Goal: Task Accomplishment & Management: Use online tool/utility

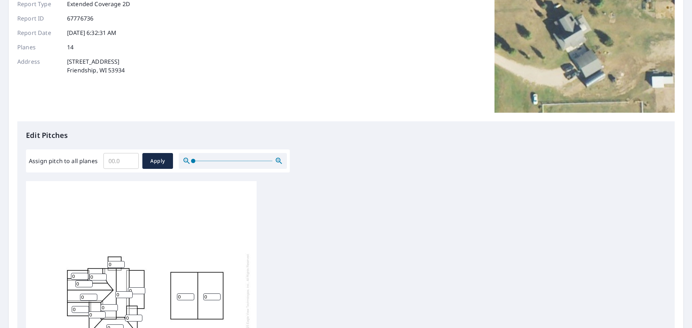
scroll to position [242, 0]
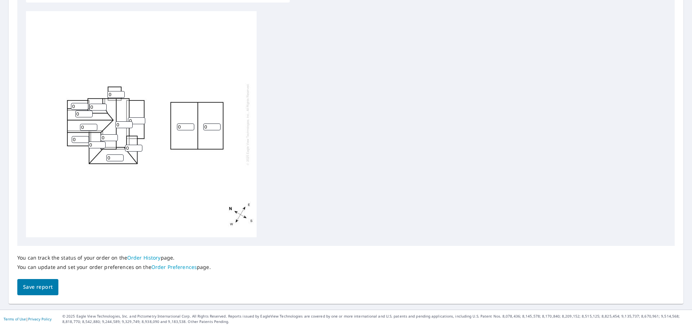
click at [183, 128] on input "0" at bounding box center [185, 127] width 17 height 7
type input "04"
click at [212, 124] on input "0" at bounding box center [211, 127] width 17 height 7
click at [217, 126] on input "1" at bounding box center [211, 127] width 17 height 7
click at [217, 126] on input "2" at bounding box center [211, 127] width 17 height 7
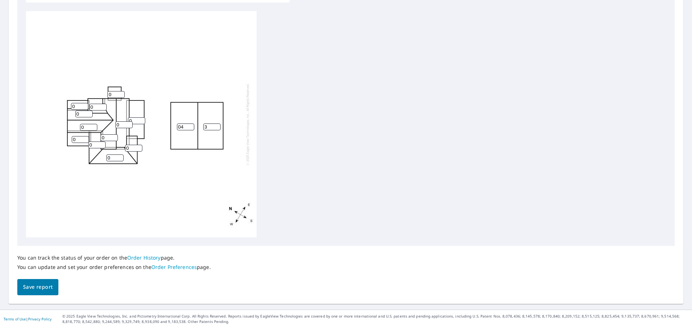
click at [217, 126] on input "3" at bounding box center [211, 127] width 17 height 7
type input "4"
click at [217, 126] on input "4" at bounding box center [211, 127] width 17 height 7
click at [191, 128] on input "3" at bounding box center [185, 127] width 17 height 7
click at [192, 126] on input "4" at bounding box center [185, 127] width 17 height 7
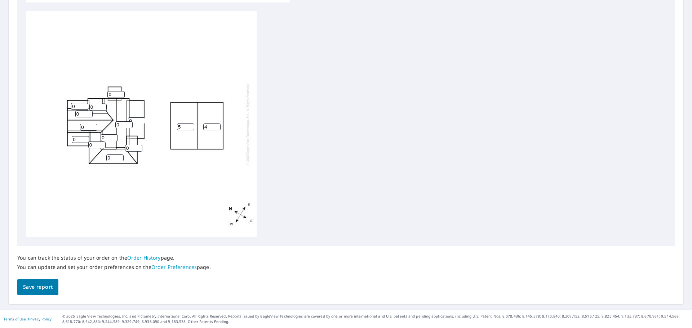
click at [192, 126] on input "5" at bounding box center [185, 127] width 17 height 7
type input "4"
click at [191, 129] on input "4" at bounding box center [185, 127] width 17 height 7
click at [178, 160] on div "4 4 0 0 0 0 0 0 0 0 0 0 0 0" at bounding box center [141, 124] width 231 height 226
click at [139, 146] on input "1" at bounding box center [133, 148] width 17 height 7
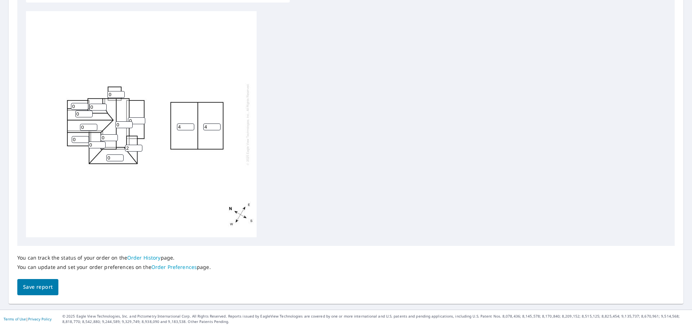
click at [139, 146] on input "2" at bounding box center [133, 148] width 17 height 7
click at [139, 146] on input "3" at bounding box center [133, 148] width 17 height 7
type input "4"
click at [139, 146] on input "4" at bounding box center [133, 148] width 17 height 7
click at [120, 157] on input "1" at bounding box center [114, 158] width 17 height 7
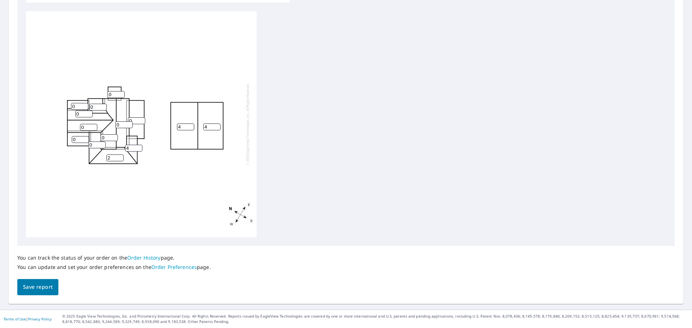
click at [120, 157] on input "2" at bounding box center [114, 158] width 17 height 7
click at [120, 157] on input "3" at bounding box center [114, 158] width 17 height 7
type input "4"
click at [120, 157] on input "4" at bounding box center [114, 158] width 17 height 7
click at [142, 119] on input "1" at bounding box center [136, 120] width 17 height 7
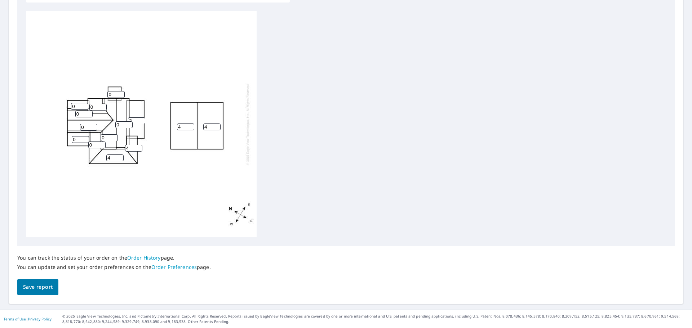
click at [142, 119] on input "2" at bounding box center [136, 120] width 17 height 7
click at [142, 119] on input "3" at bounding box center [136, 120] width 17 height 7
type input "4"
click at [142, 119] on input "4" at bounding box center [136, 120] width 17 height 7
click at [128, 123] on input "1" at bounding box center [123, 124] width 17 height 7
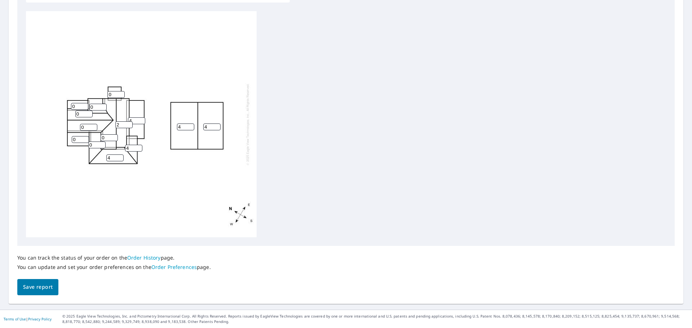
click at [128, 123] on input "2" at bounding box center [123, 124] width 17 height 7
click at [128, 123] on input "3" at bounding box center [123, 124] width 17 height 7
click at [128, 123] on input "4" at bounding box center [123, 124] width 17 height 7
click at [128, 123] on input "5" at bounding box center [123, 124] width 17 height 7
click at [128, 123] on input "6" at bounding box center [123, 124] width 17 height 7
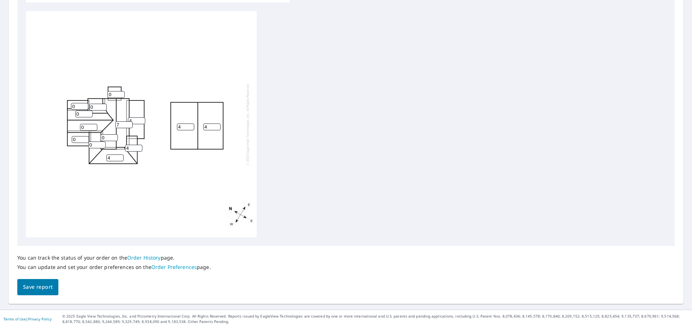
click at [128, 123] on input "7" at bounding box center [123, 124] width 17 height 7
type input "8"
click at [128, 123] on input "8" at bounding box center [123, 124] width 17 height 7
click at [114, 135] on input "1" at bounding box center [109, 137] width 17 height 7
click at [114, 135] on input "2" at bounding box center [109, 137] width 17 height 7
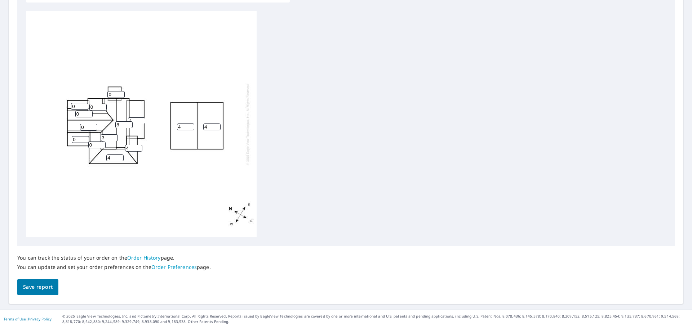
click at [114, 135] on input "3" at bounding box center [109, 137] width 17 height 7
click at [114, 135] on input "4" at bounding box center [109, 137] width 17 height 7
click at [114, 135] on input "5" at bounding box center [109, 137] width 17 height 7
click at [114, 135] on input "6" at bounding box center [109, 137] width 17 height 7
click at [114, 135] on input "7" at bounding box center [109, 137] width 17 height 7
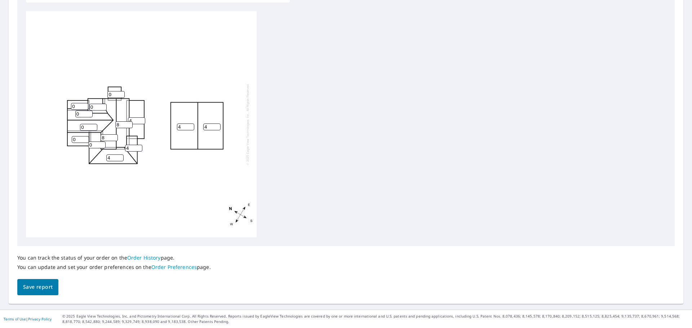
type input "8"
click at [114, 135] on input "8" at bounding box center [109, 137] width 17 height 7
click at [94, 125] on input "1" at bounding box center [88, 127] width 17 height 7
click at [94, 125] on input "2" at bounding box center [88, 127] width 17 height 7
click at [94, 125] on input "3" at bounding box center [88, 127] width 17 height 7
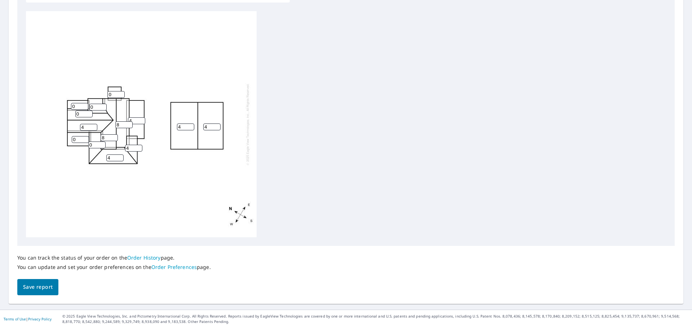
type input "4"
click at [94, 125] on input "4" at bounding box center [88, 127] width 17 height 7
click at [89, 113] on input "1" at bounding box center [83, 114] width 17 height 7
click at [89, 113] on input "2" at bounding box center [83, 114] width 17 height 7
click at [89, 113] on input "3" at bounding box center [83, 114] width 17 height 7
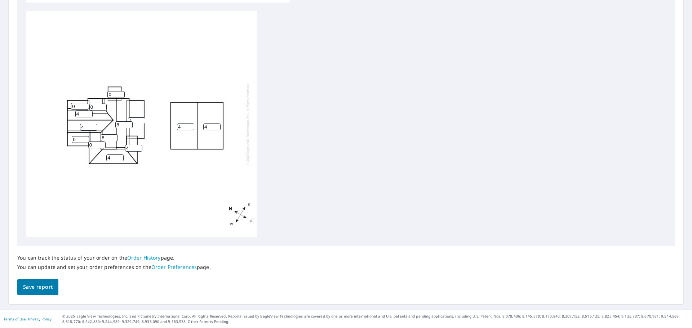
type input "4"
click at [89, 113] on input "4" at bounding box center [83, 114] width 17 height 7
click at [85, 138] on input "1" at bounding box center [80, 139] width 17 height 7
click at [85, 138] on input "2" at bounding box center [80, 139] width 17 height 7
click at [85, 138] on input "3" at bounding box center [80, 139] width 17 height 7
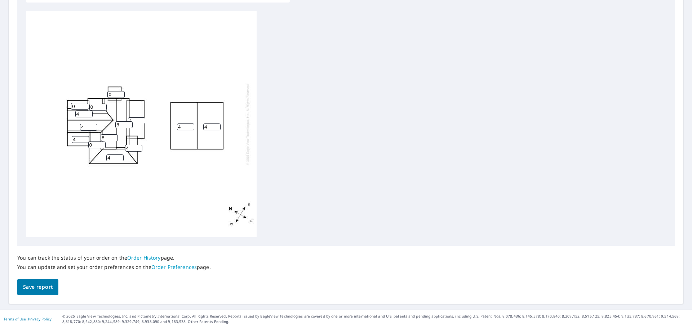
type input "4"
click at [85, 138] on input "4" at bounding box center [80, 139] width 17 height 7
click at [102, 144] on input "1" at bounding box center [96, 145] width 17 height 7
click at [102, 144] on input "2" at bounding box center [96, 145] width 17 height 7
click at [102, 144] on input "3" at bounding box center [96, 145] width 17 height 7
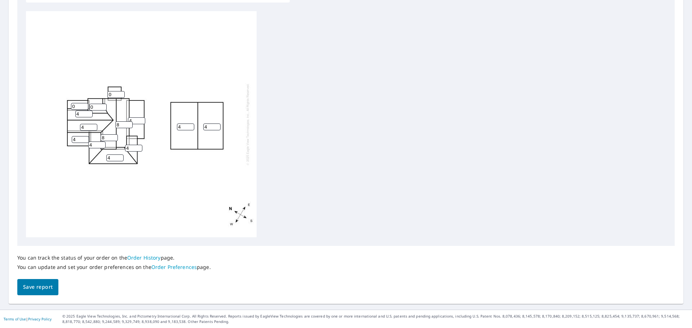
type input "4"
click at [102, 144] on input "4" at bounding box center [96, 145] width 17 height 7
click at [94, 126] on input "5" at bounding box center [88, 127] width 17 height 7
type input "6"
click at [94, 126] on input "6" at bounding box center [88, 127] width 17 height 7
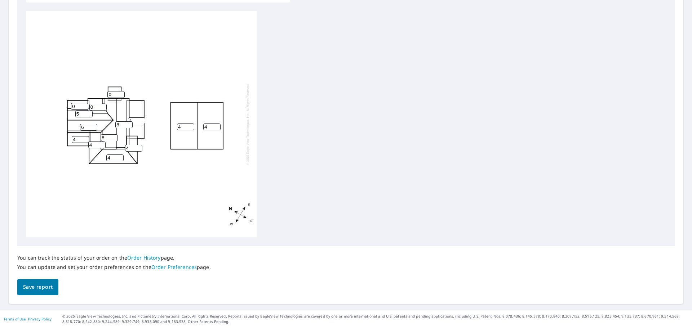
click at [89, 112] on input "5" at bounding box center [83, 114] width 17 height 7
type input "6"
click at [89, 112] on input "6" at bounding box center [83, 114] width 17 height 7
click at [84, 104] on input "1" at bounding box center [79, 106] width 17 height 7
click at [84, 104] on input "2" at bounding box center [79, 106] width 17 height 7
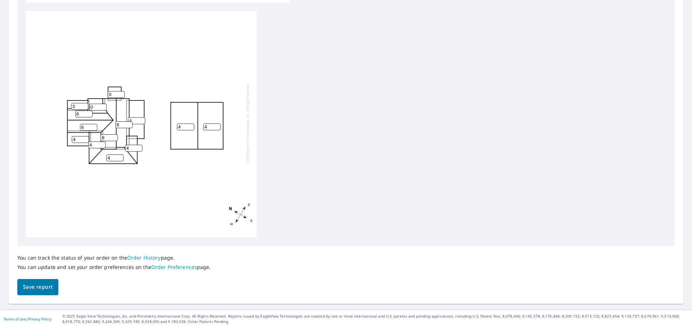
click at [84, 104] on input "3" at bounding box center [79, 106] width 17 height 7
click at [84, 104] on input "4" at bounding box center [79, 106] width 17 height 7
click at [84, 104] on input "5" at bounding box center [79, 106] width 17 height 7
type input "6"
click at [84, 104] on input "6" at bounding box center [79, 106] width 17 height 7
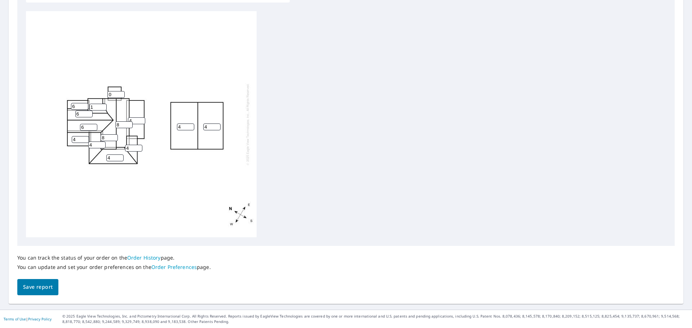
click at [103, 106] on input "1" at bounding box center [97, 107] width 17 height 7
click at [103, 106] on input "2" at bounding box center [97, 107] width 17 height 7
click at [103, 106] on input "3" at bounding box center [97, 107] width 17 height 7
click at [103, 106] on input "4" at bounding box center [97, 107] width 17 height 7
click at [103, 106] on input "5" at bounding box center [97, 107] width 17 height 7
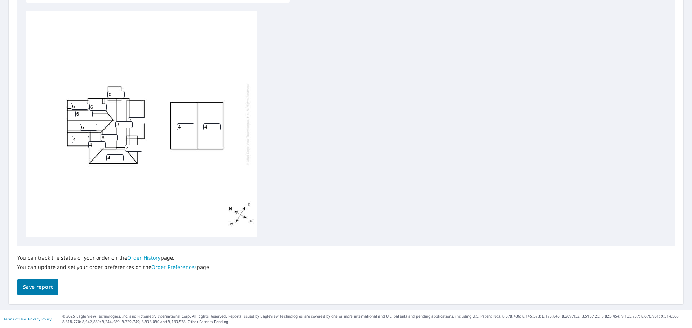
type input "6"
click at [103, 106] on input "6" at bounding box center [97, 107] width 17 height 7
click at [47, 286] on span "Save report" at bounding box center [38, 287] width 30 height 9
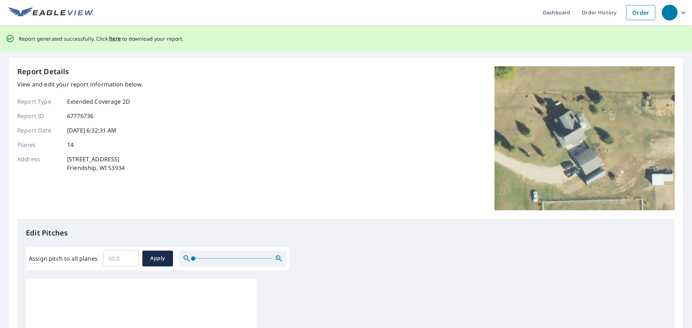
scroll to position [0, 0]
click at [116, 38] on span "here" at bounding box center [115, 39] width 12 height 9
